Goal: Task Accomplishment & Management: Manage account settings

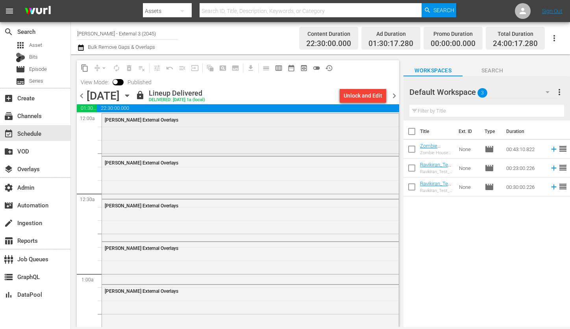
click at [201, 138] on div "[PERSON_NAME] External Overlays" at bounding box center [250, 134] width 297 height 41
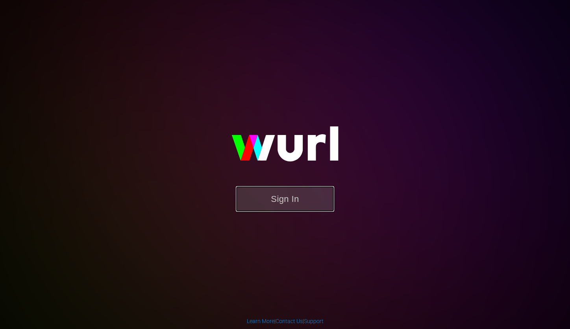
click at [280, 188] on button "Sign In" at bounding box center [285, 199] width 98 height 26
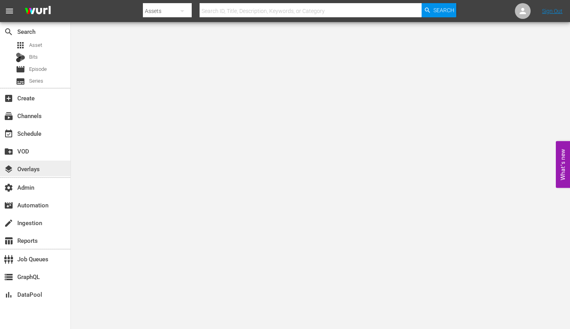
click at [26, 166] on div "layers Overlays" at bounding box center [22, 167] width 44 height 7
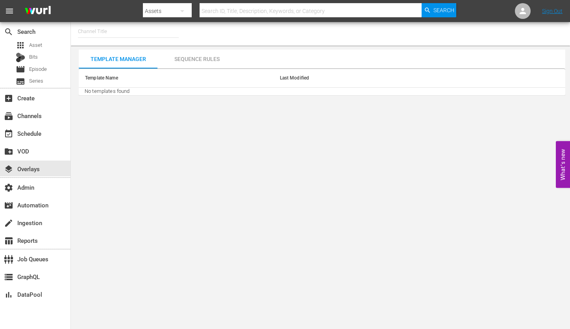
click at [187, 16] on div "button" at bounding box center [182, 13] width 9 height 14
click at [162, 31] on div "Channels" at bounding box center [167, 33] width 31 height 13
click at [258, 7] on input "text" at bounding box center [311, 11] width 222 height 19
type input "external3"
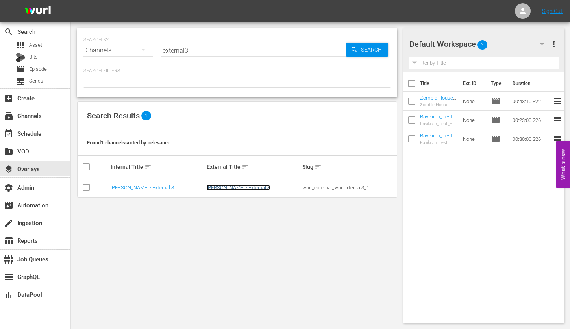
click at [224, 187] on link "[PERSON_NAME] - External 3" at bounding box center [238, 188] width 63 height 6
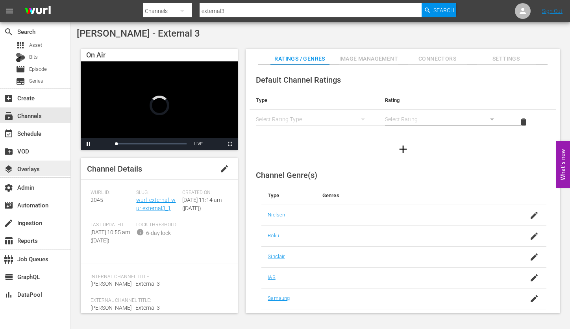
click at [45, 173] on div "layers Overlays" at bounding box center [35, 169] width 70 height 16
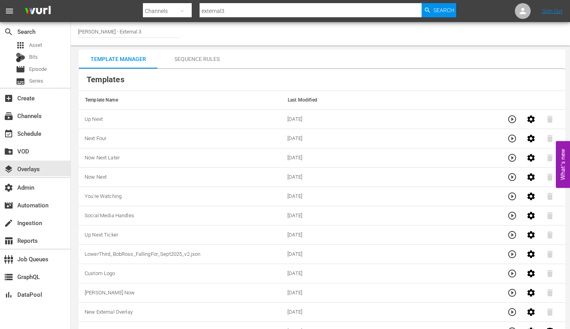
click at [203, 60] on div "Sequence Rules" at bounding box center [196, 59] width 79 height 19
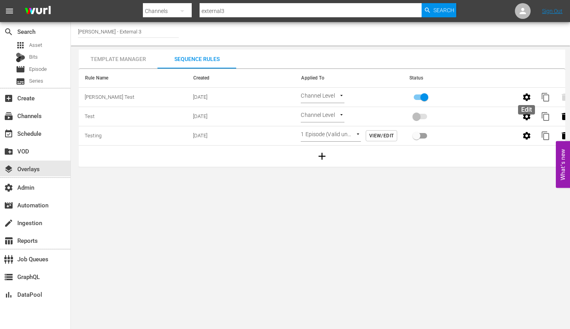
click at [525, 93] on icon "button" at bounding box center [526, 96] width 9 height 9
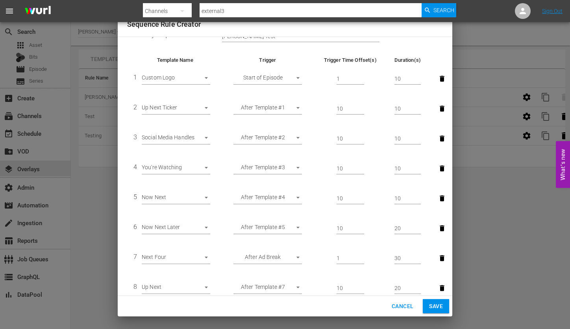
scroll to position [14, 0]
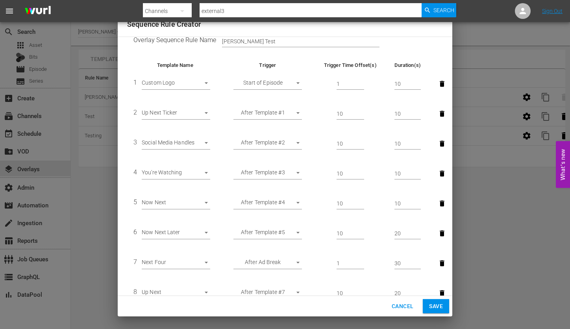
click at [399, 309] on span "Cancel" at bounding box center [403, 307] width 22 height 10
